Goal: Task Accomplishment & Management: Use online tool/utility

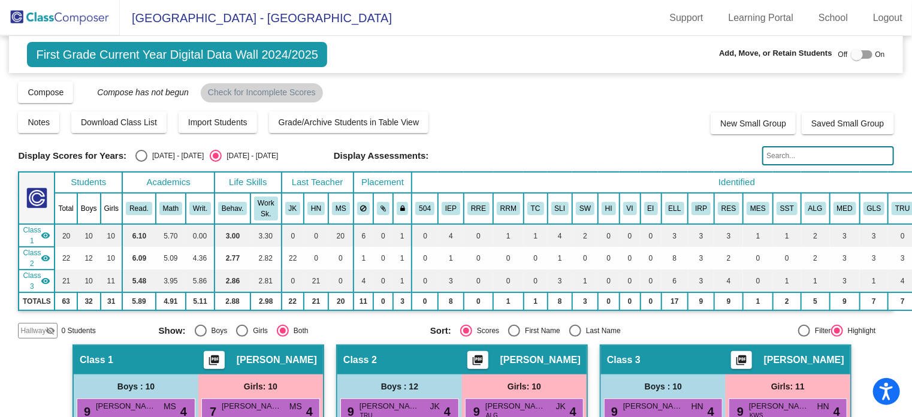
scroll to position [348, 0]
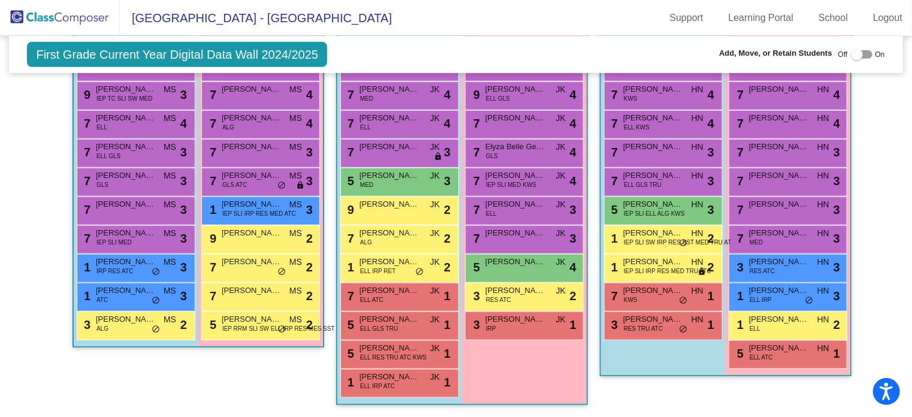
click at [79, 26] on img at bounding box center [60, 17] width 120 height 35
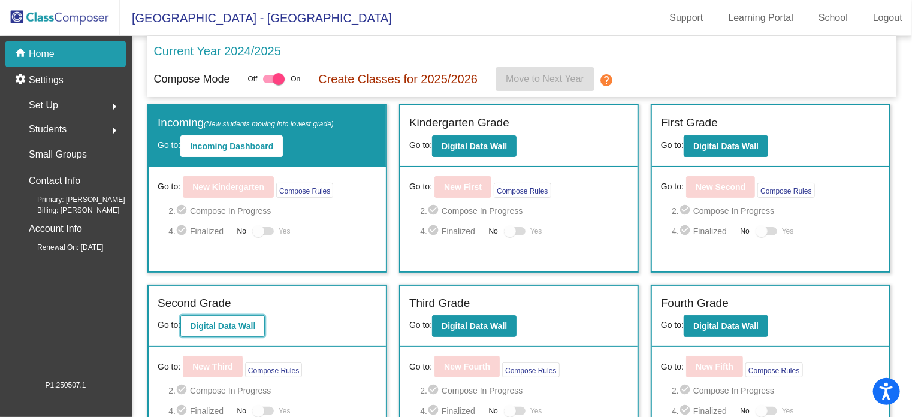
click at [238, 328] on b "Digital Data Wall" at bounding box center [222, 326] width 65 height 10
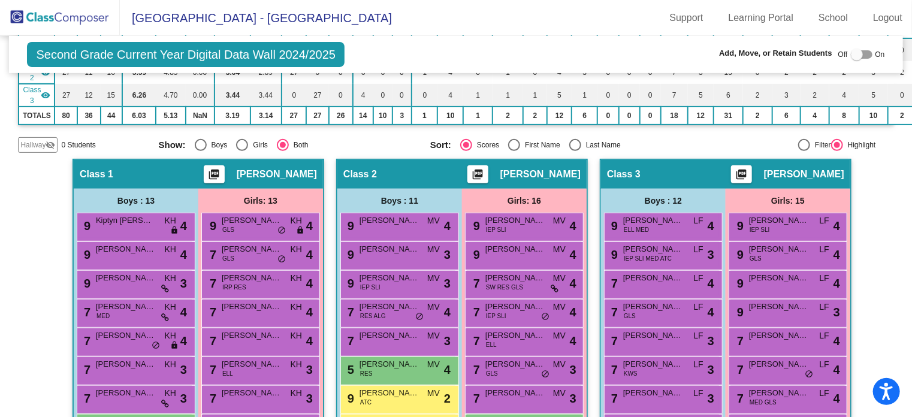
scroll to position [188, 0]
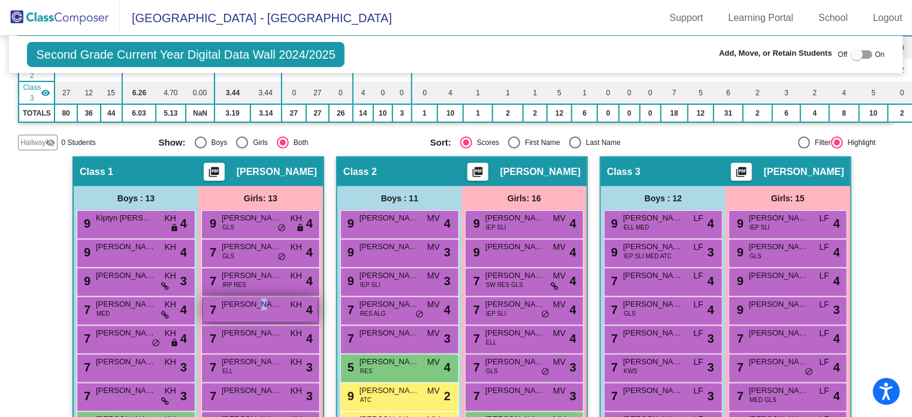
click at [251, 302] on span "[PERSON_NAME]" at bounding box center [252, 304] width 60 height 12
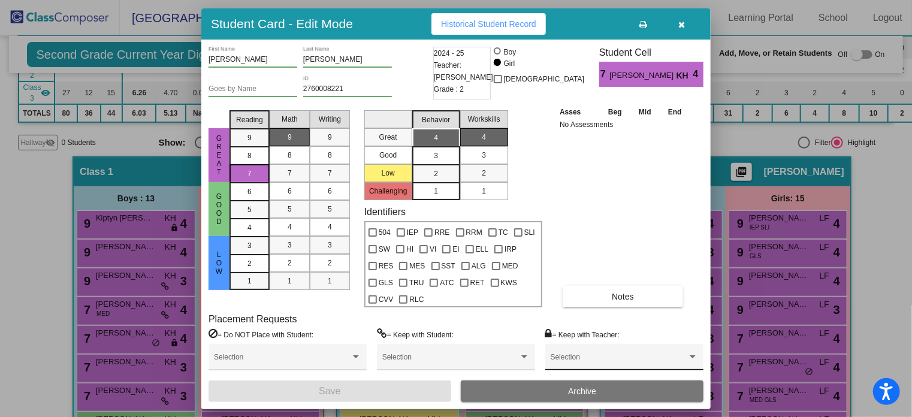
click at [579, 352] on div "Selection" at bounding box center [624, 360] width 147 height 22
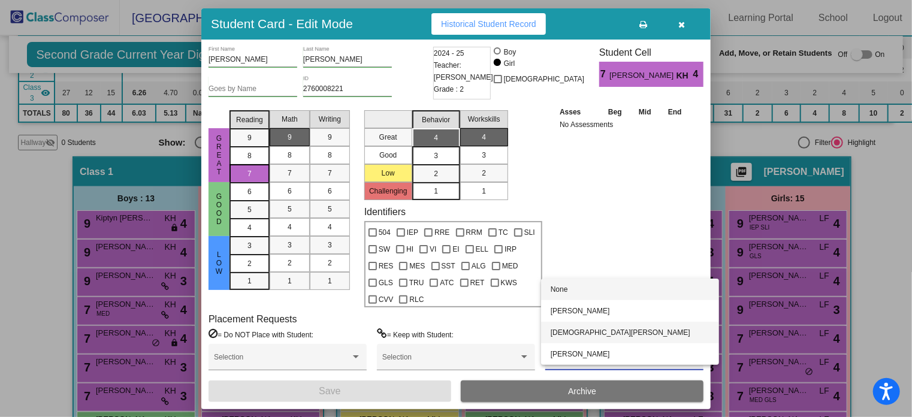
click at [578, 334] on span "[DEMOGRAPHIC_DATA][PERSON_NAME]" at bounding box center [630, 333] width 159 height 22
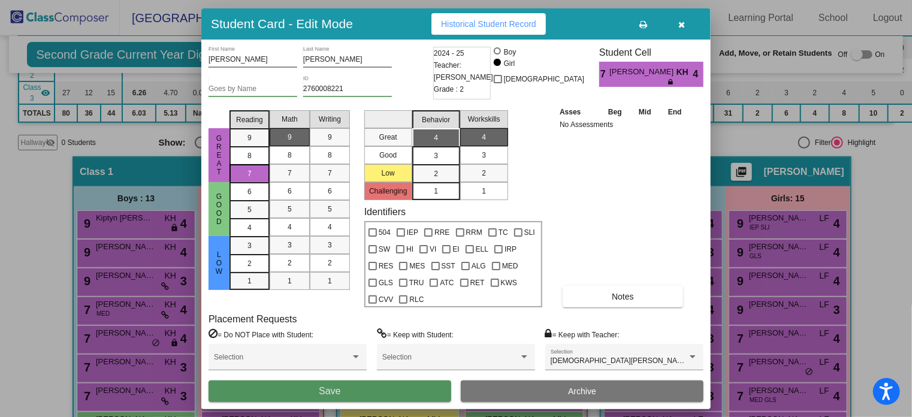
click at [412, 397] on button "Save" at bounding box center [329, 391] width 243 height 22
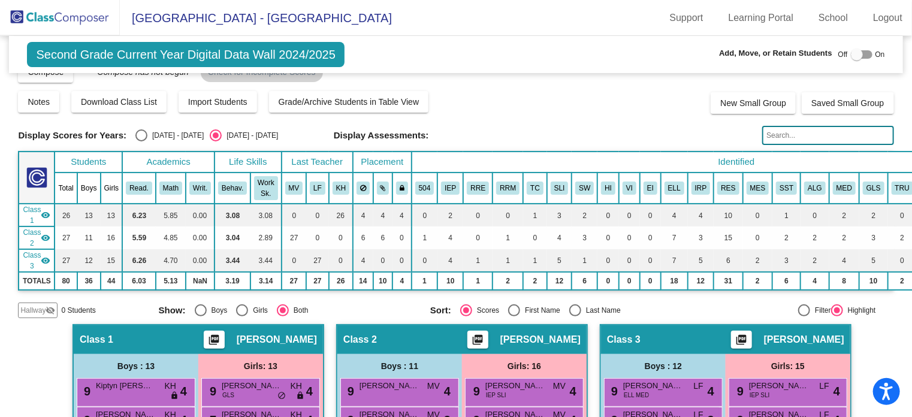
scroll to position [19, 0]
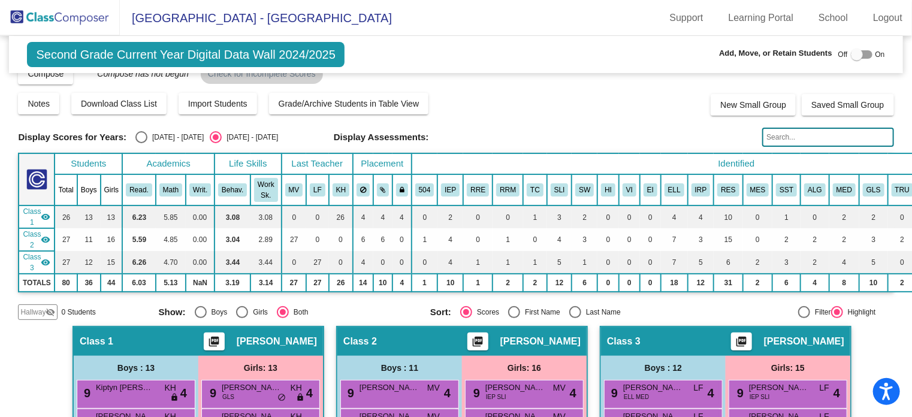
click at [769, 138] on input "text" at bounding box center [827, 137] width 131 height 19
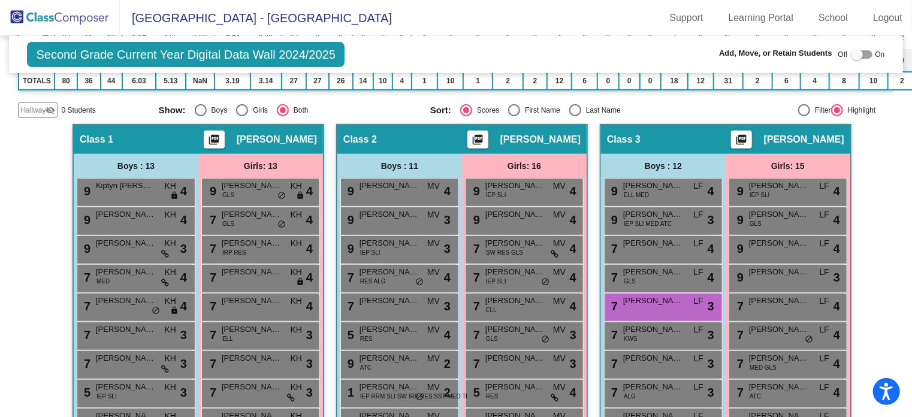
scroll to position [246, 0]
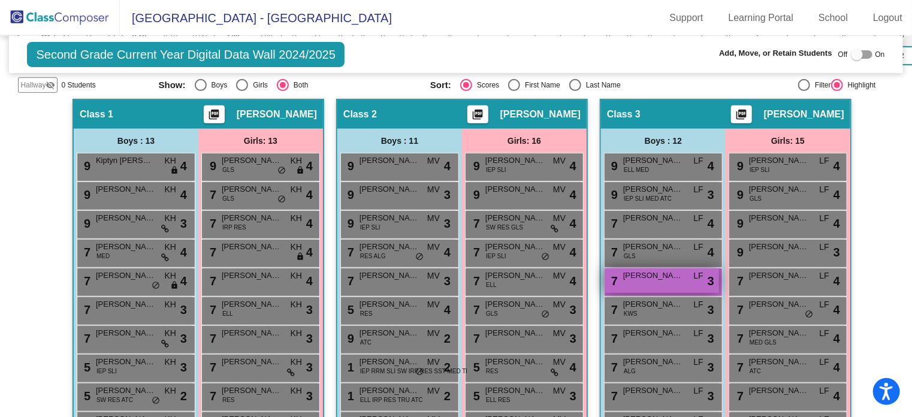
type input "abd"
click at [657, 281] on div "7 [PERSON_NAME] LF lock do_not_disturb_alt 3" at bounding box center [662, 280] width 114 height 25
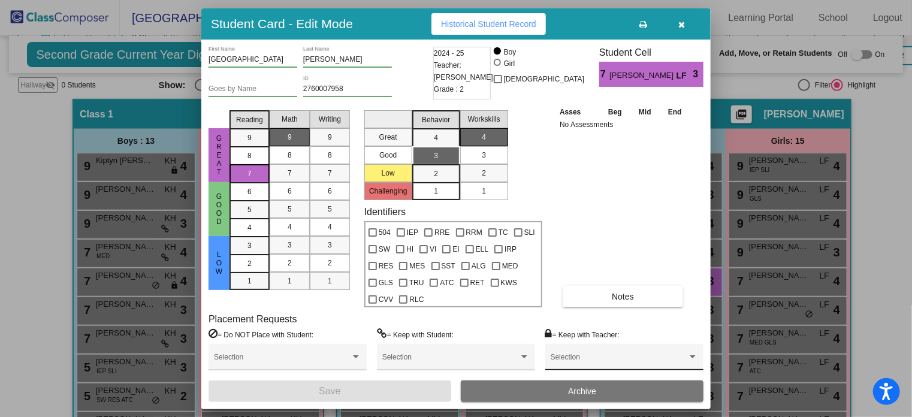
click at [605, 357] on span at bounding box center [619, 361] width 137 height 8
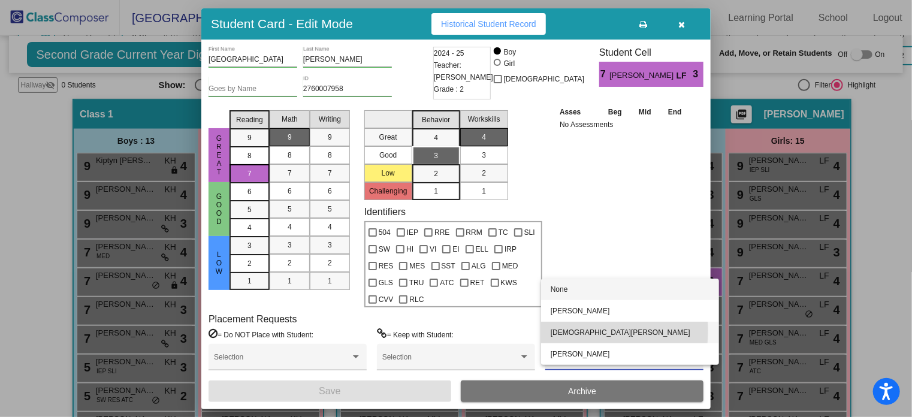
click at [594, 331] on span "[DEMOGRAPHIC_DATA][PERSON_NAME]" at bounding box center [630, 333] width 159 height 22
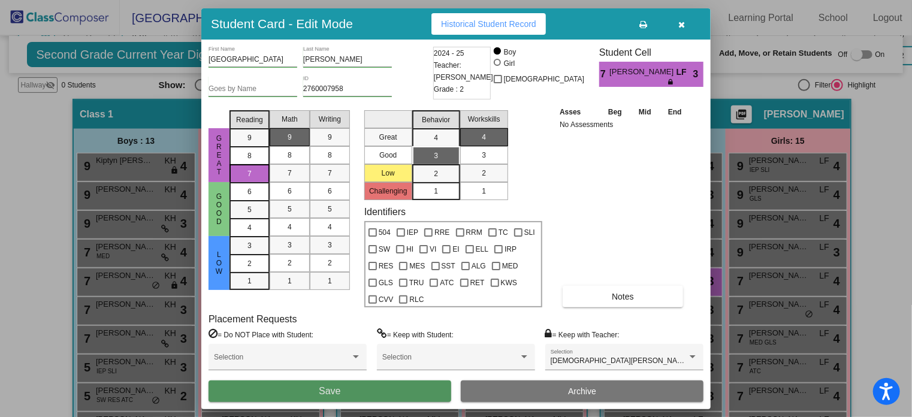
click at [390, 385] on button "Save" at bounding box center [329, 391] width 243 height 22
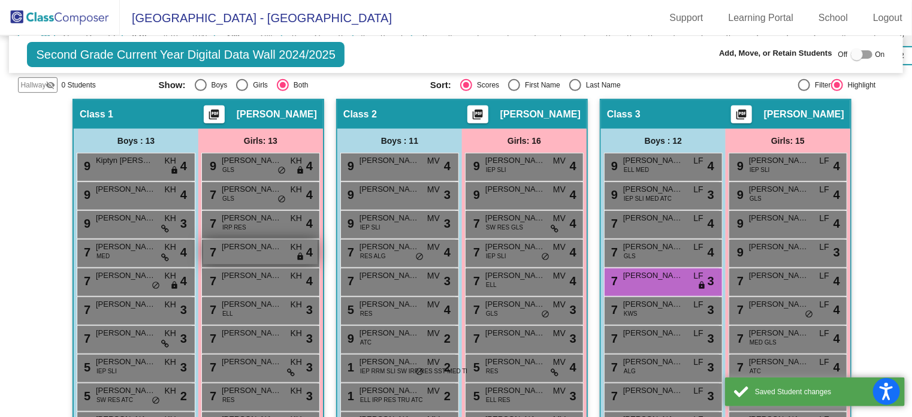
click at [264, 256] on div "7 [PERSON_NAME] KH lock do_not_disturb_alt 4" at bounding box center [260, 252] width 114 height 25
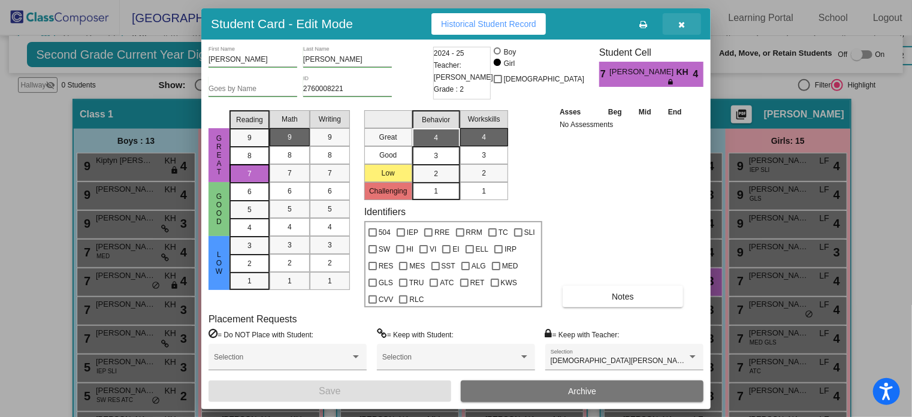
click at [681, 19] on span "button" at bounding box center [682, 24] width 7 height 10
